Goal: Task Accomplishment & Management: Manage account settings

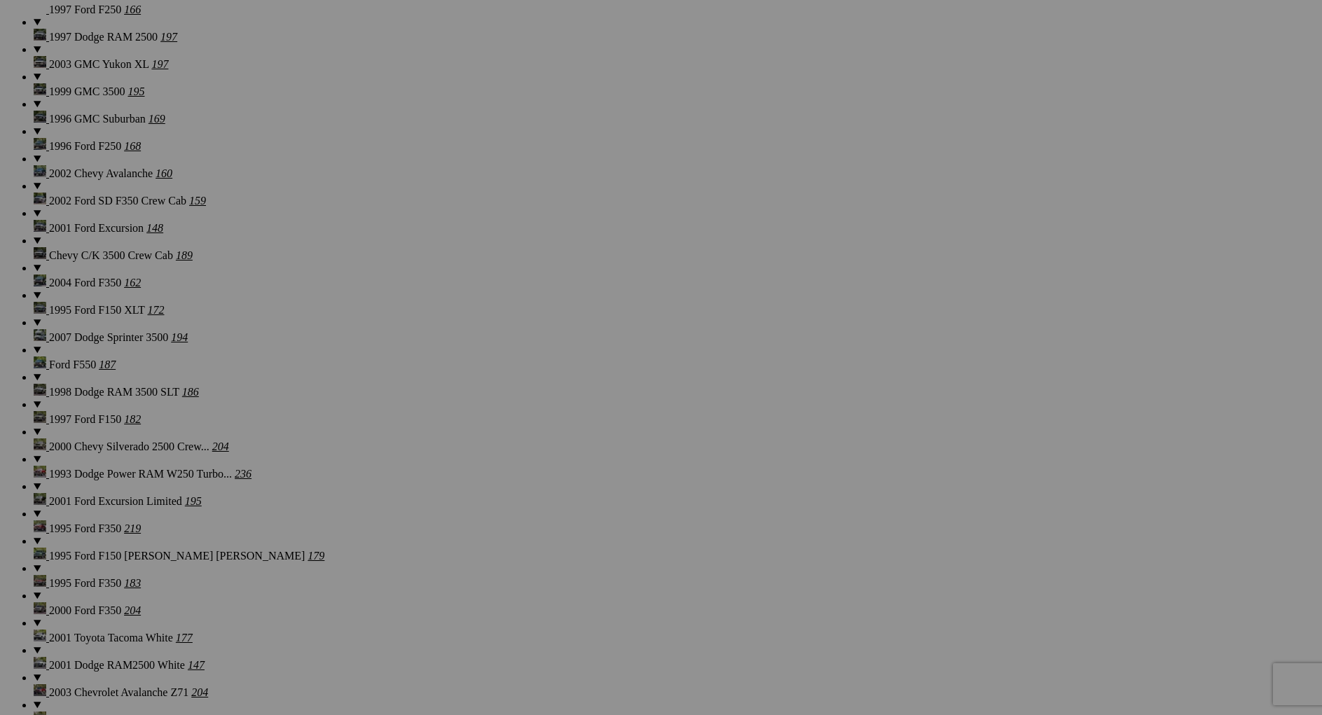
scroll to position [1308, 0]
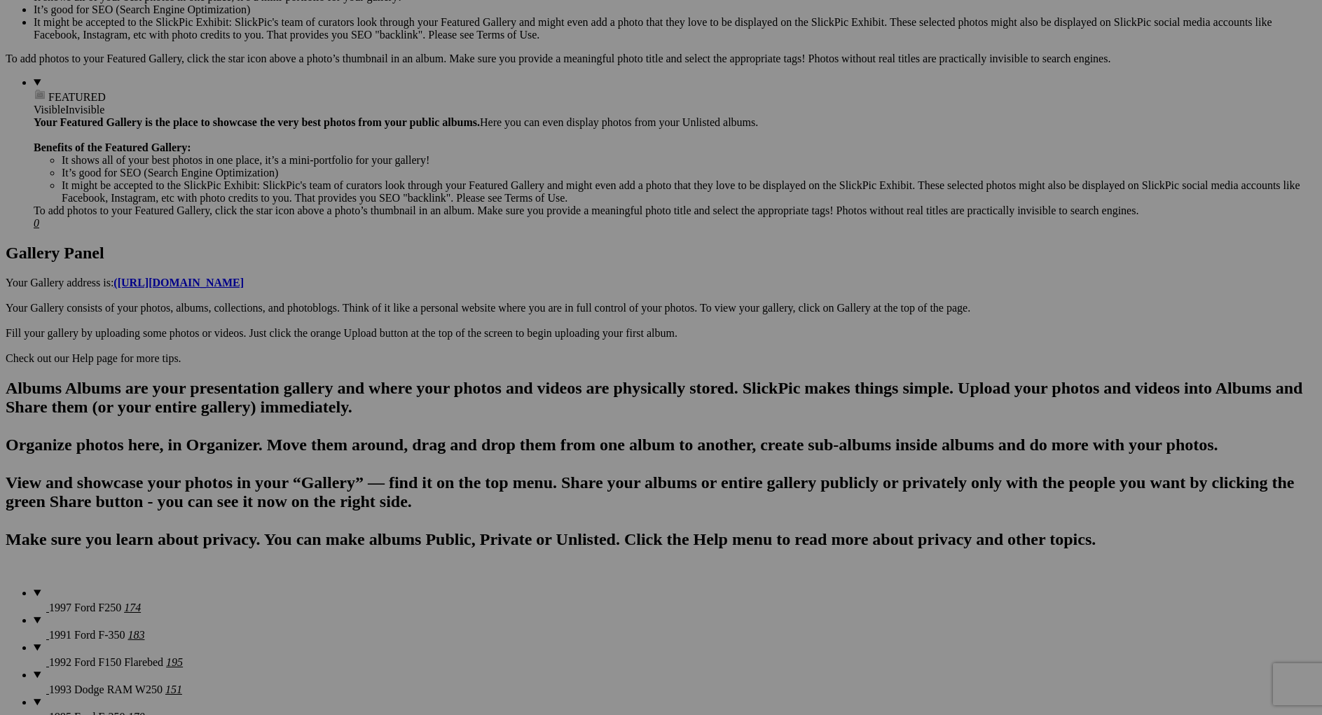
scroll to position [0, 0]
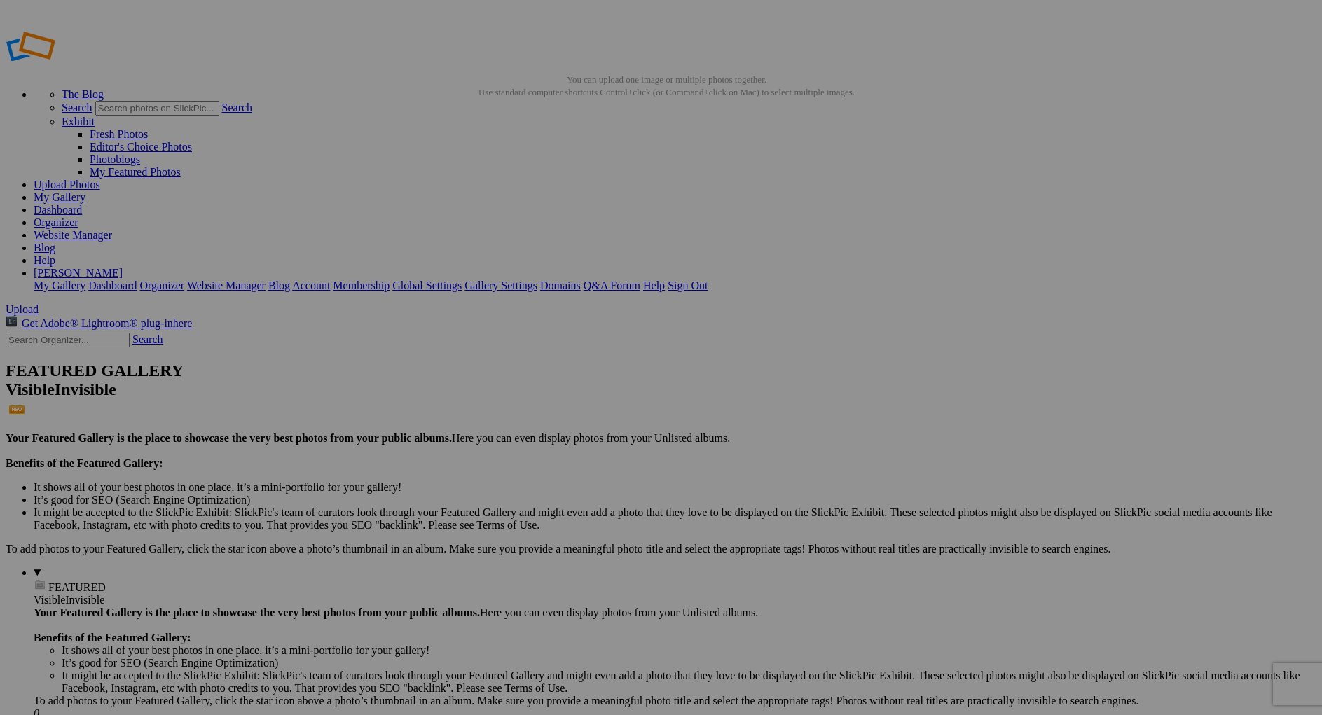
click at [568, 456] on span "Yes" at bounding box center [560, 462] width 16 height 12
type input "1997 Ford F250"
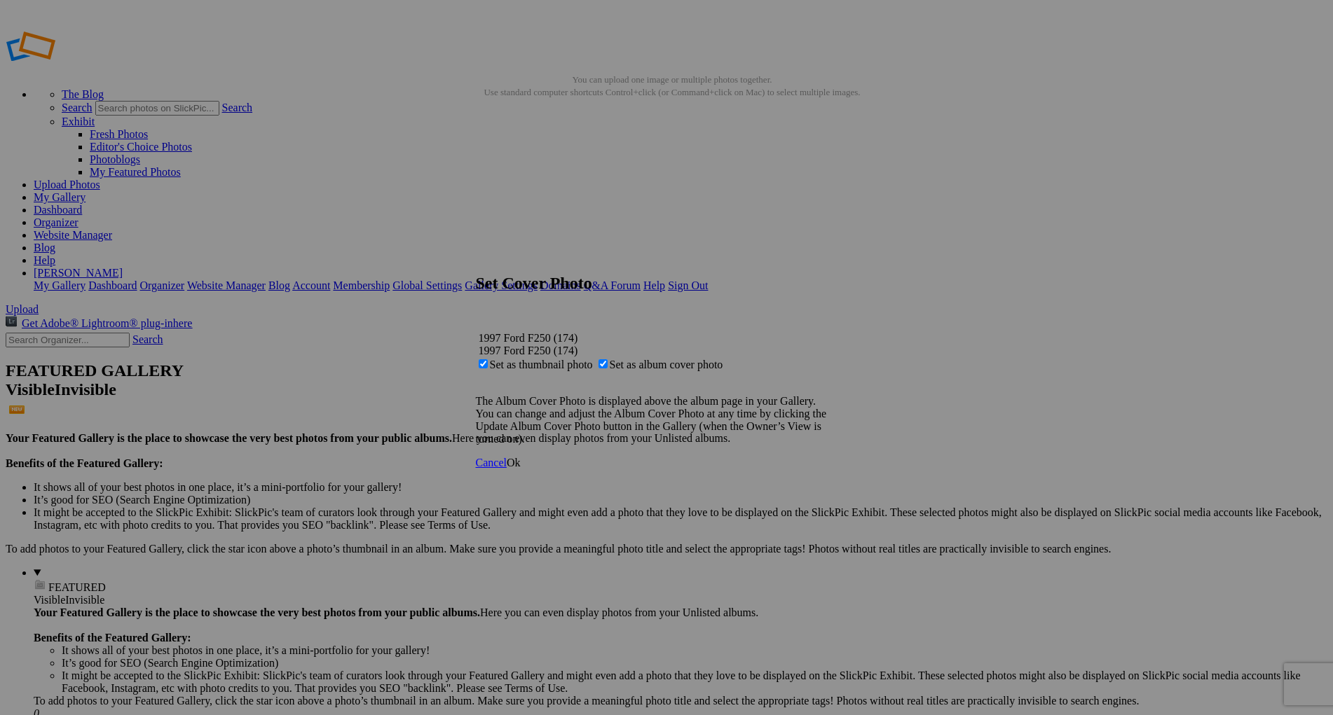
click at [521, 469] on span "Ok" at bounding box center [514, 463] width 14 height 12
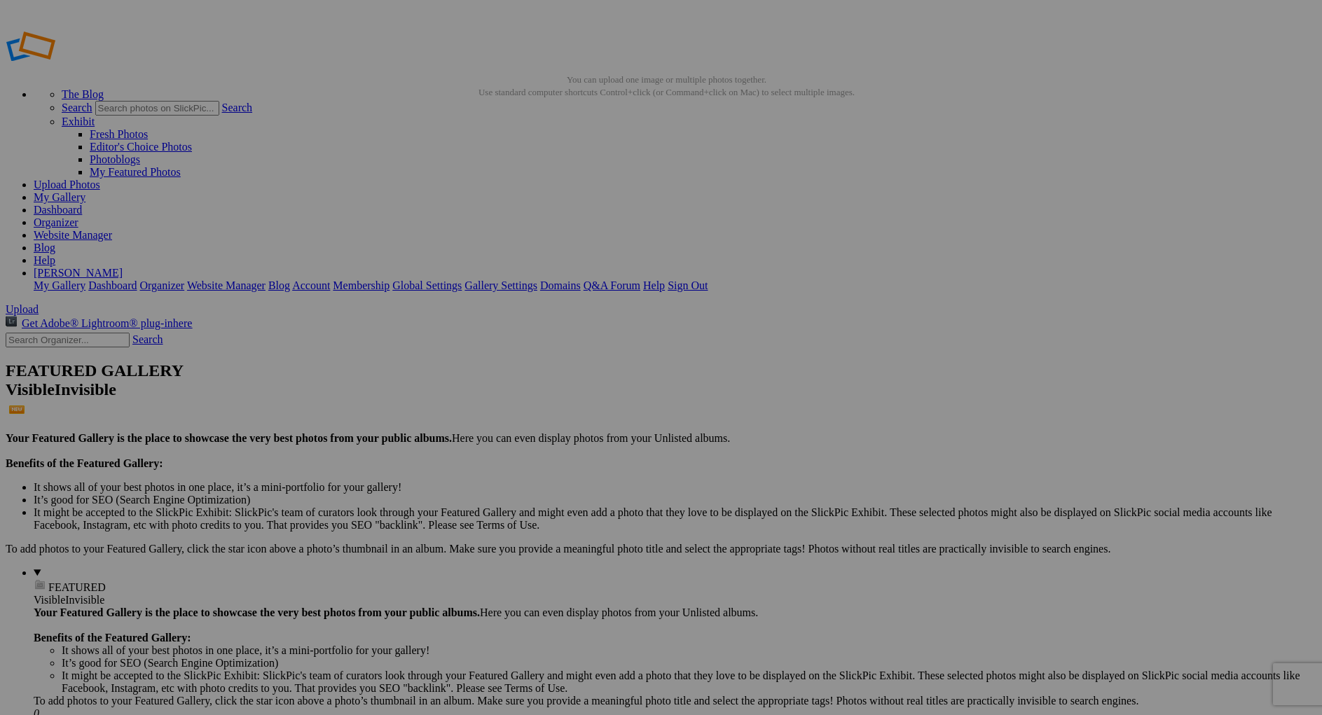
click at [85, 191] on link "My Gallery" at bounding box center [60, 197] width 52 height 12
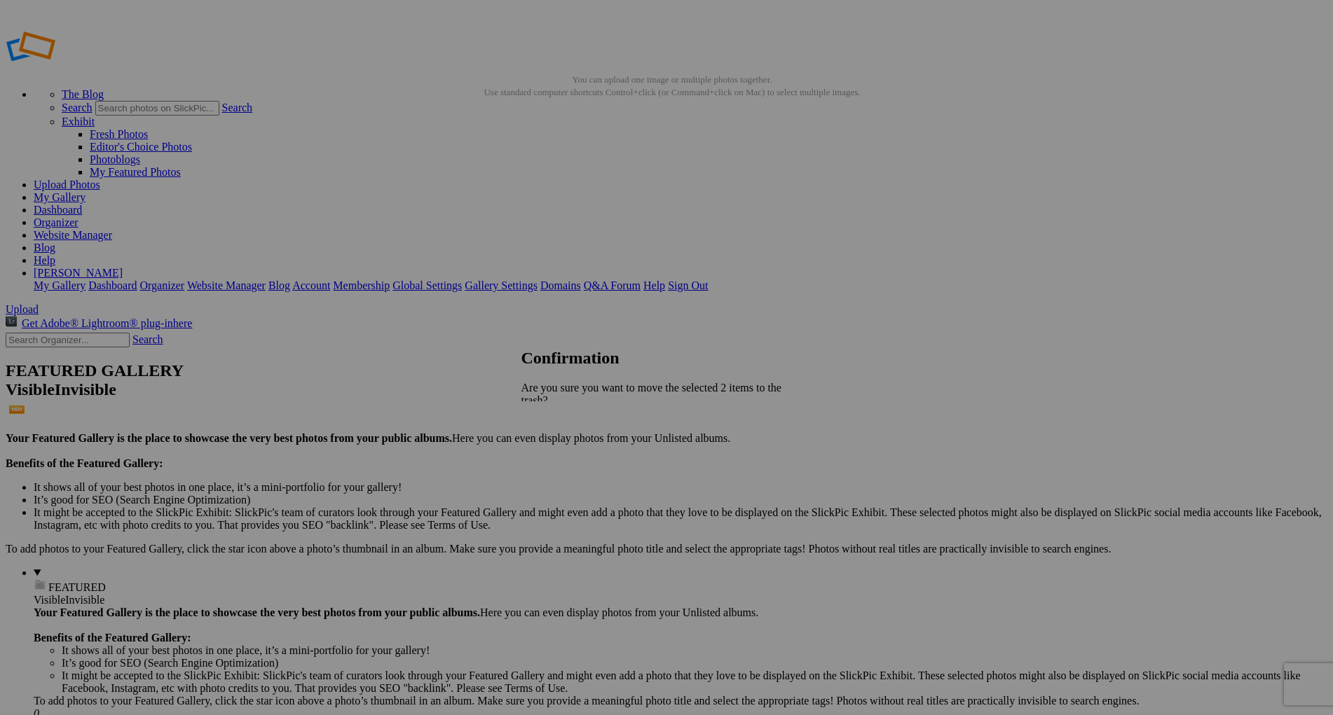
click at [568, 456] on span "Yes" at bounding box center [560, 462] width 16 height 12
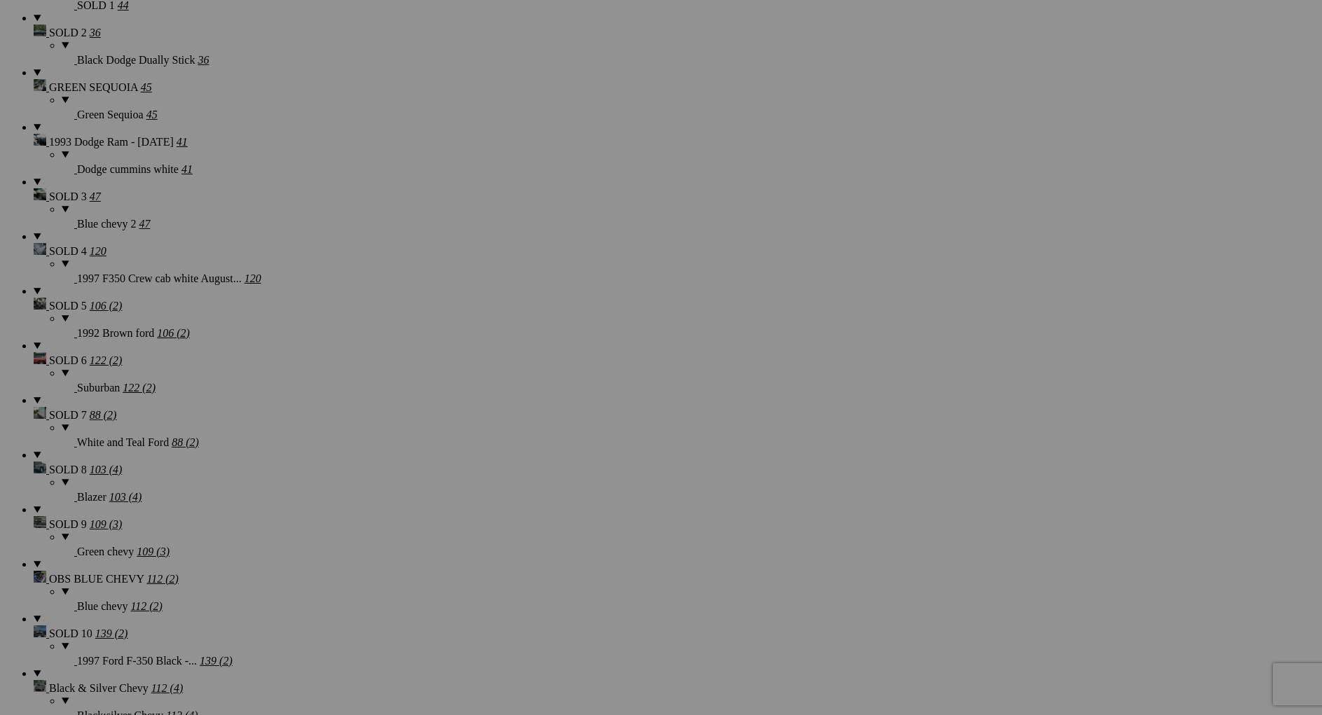
scroll to position [2125, 0]
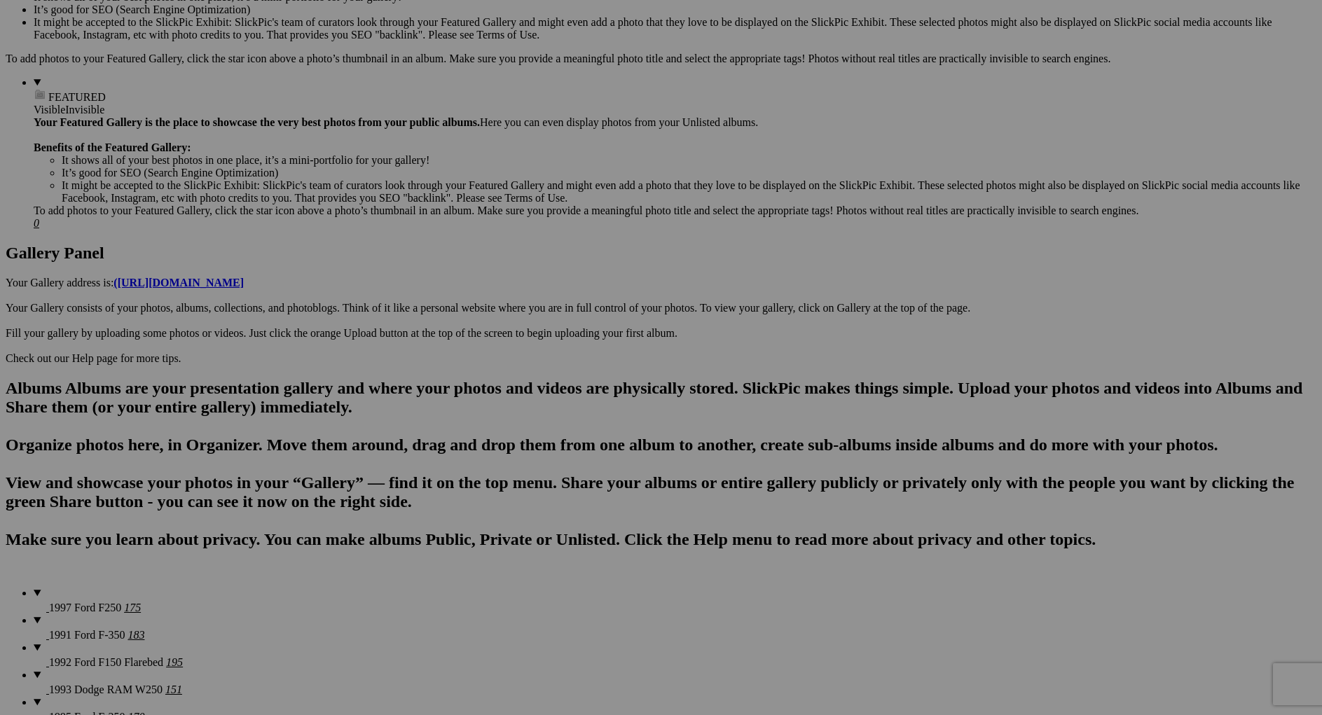
scroll to position [0, 0]
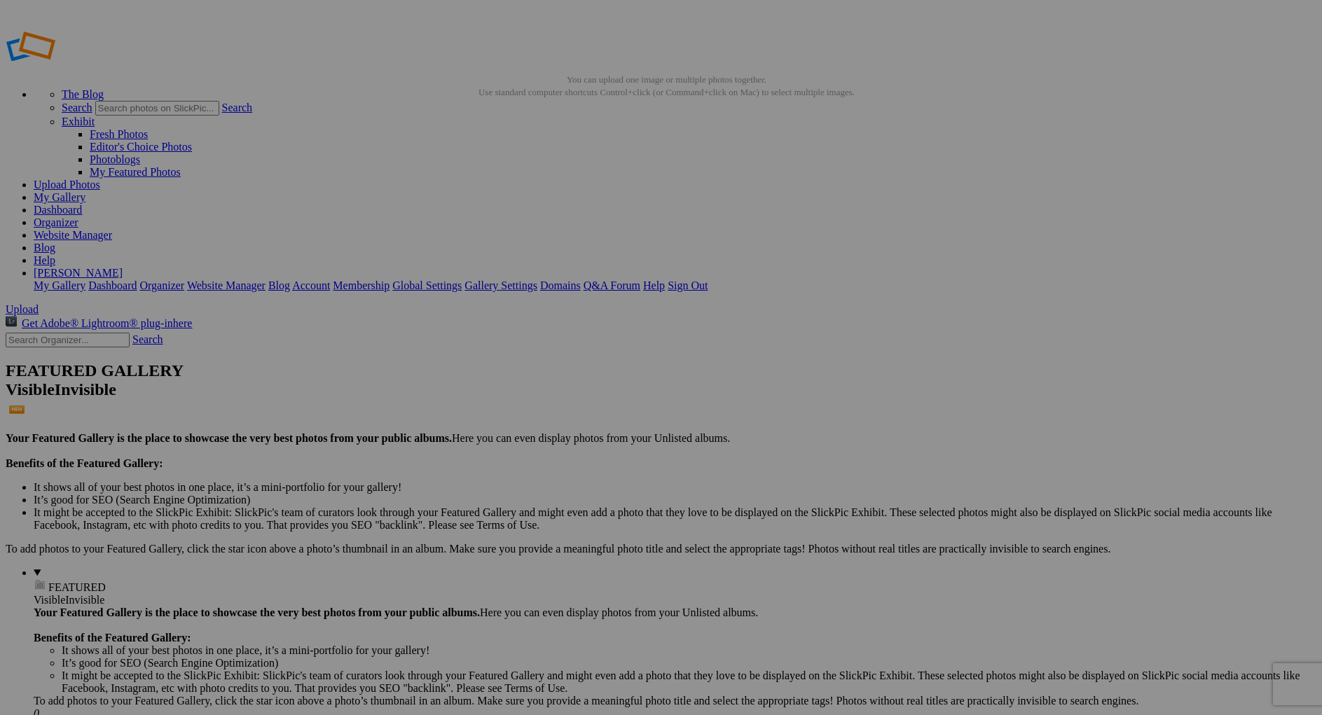
click at [568, 456] on span "Yes" at bounding box center [560, 462] width 16 height 12
